Goal: Check status: Check status

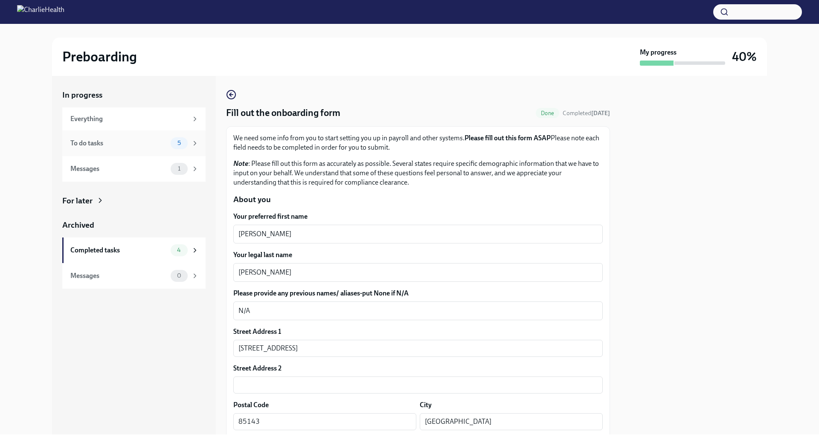
click at [144, 146] on div "To do tasks" at bounding box center [118, 143] width 97 height 9
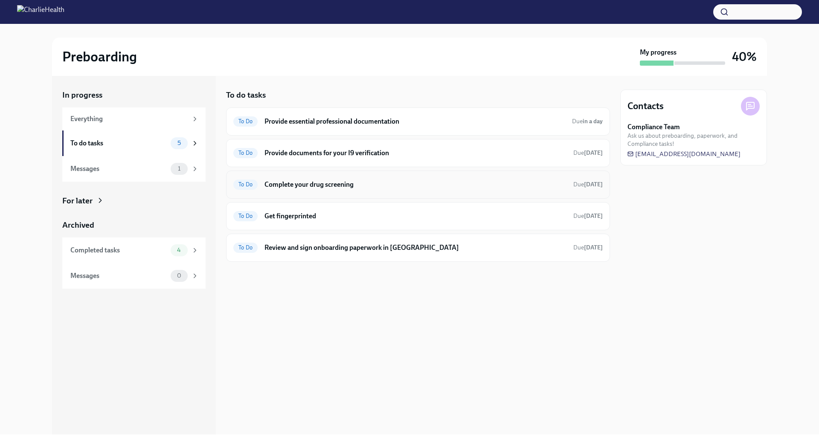
click at [425, 186] on h6 "Complete your drug screening" at bounding box center [416, 184] width 302 height 9
click at [140, 253] on div "Completed tasks" at bounding box center [118, 250] width 97 height 9
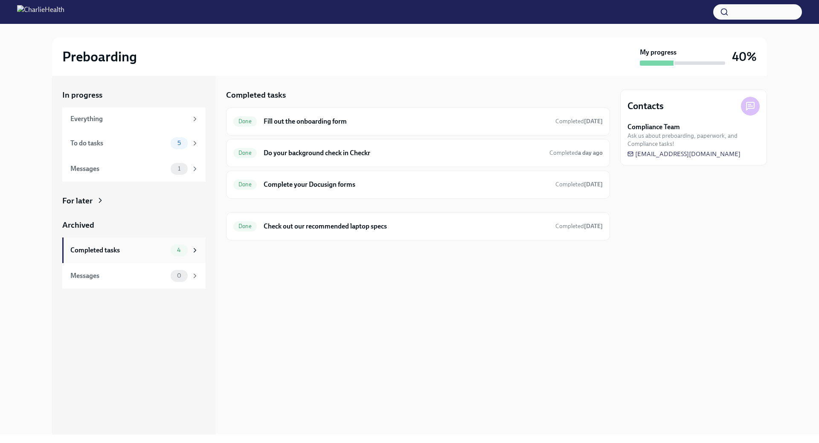
click at [129, 246] on div "Completed tasks" at bounding box center [118, 250] width 97 height 9
